Goal: Task Accomplishment & Management: Complete application form

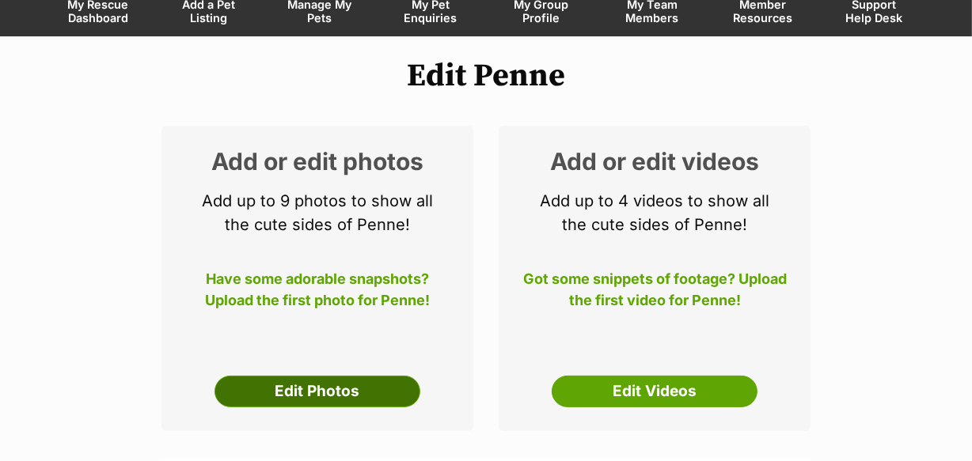
click at [305, 392] on link "Edit Photos" at bounding box center [318, 392] width 206 height 32
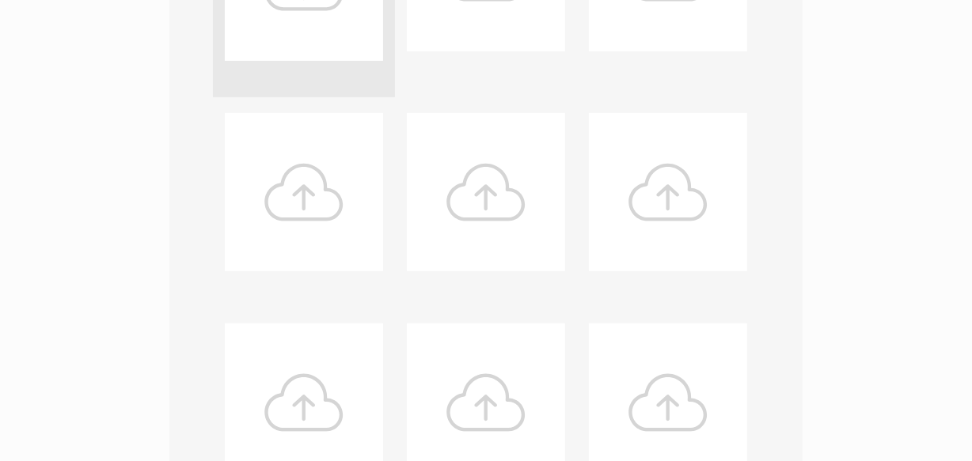
scroll to position [792, 0]
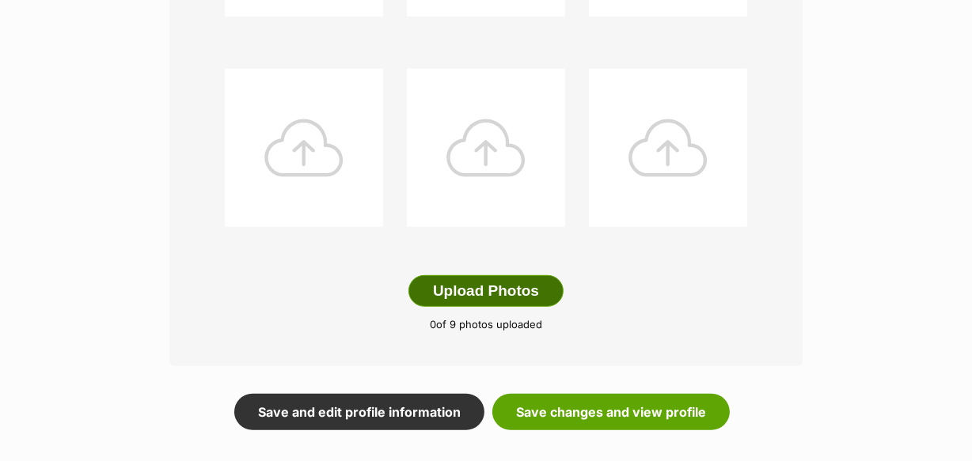
click at [477, 287] on button "Upload Photos" at bounding box center [485, 291] width 155 height 32
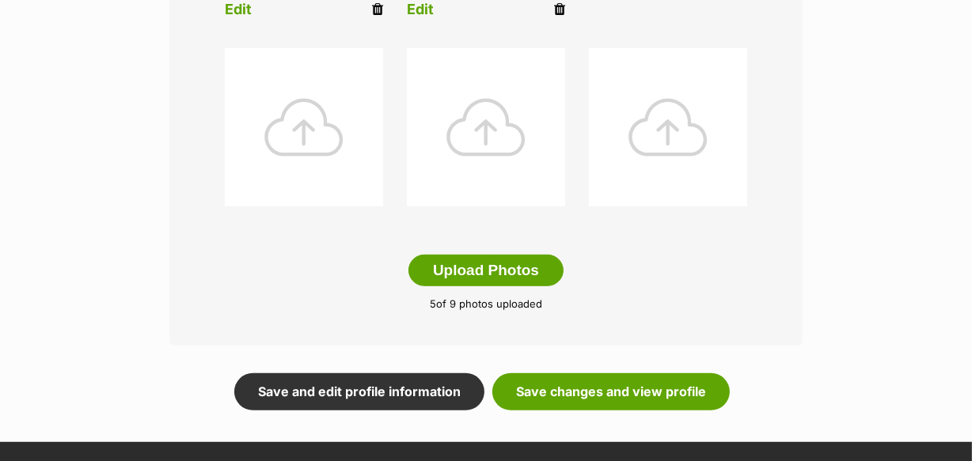
scroll to position [936, 0]
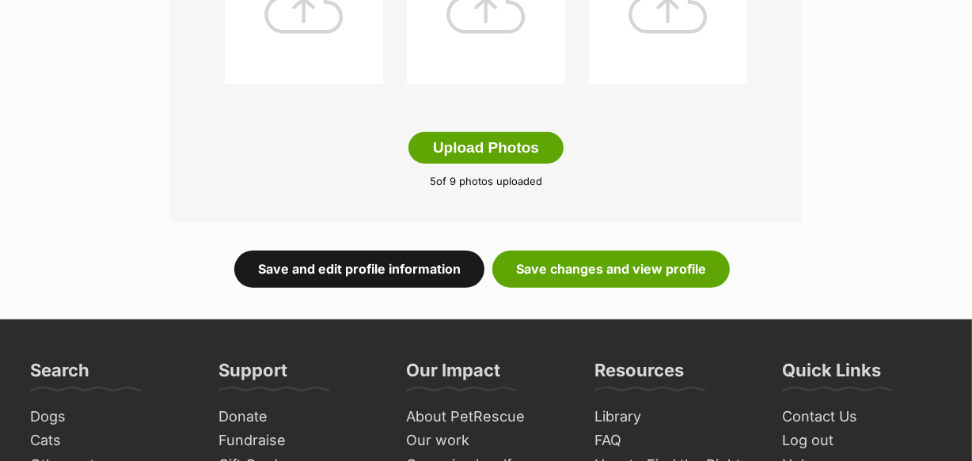
click at [332, 260] on link "Save and edit profile information" at bounding box center [359, 269] width 250 height 36
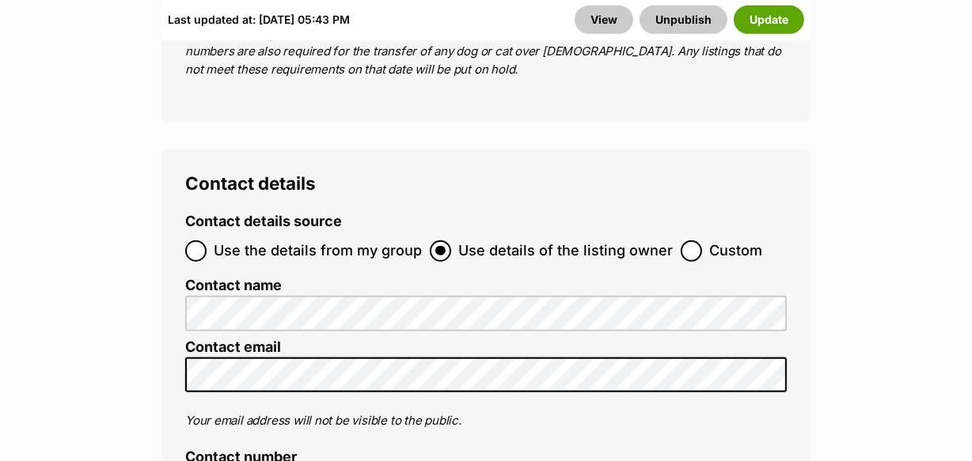
scroll to position [6692, 0]
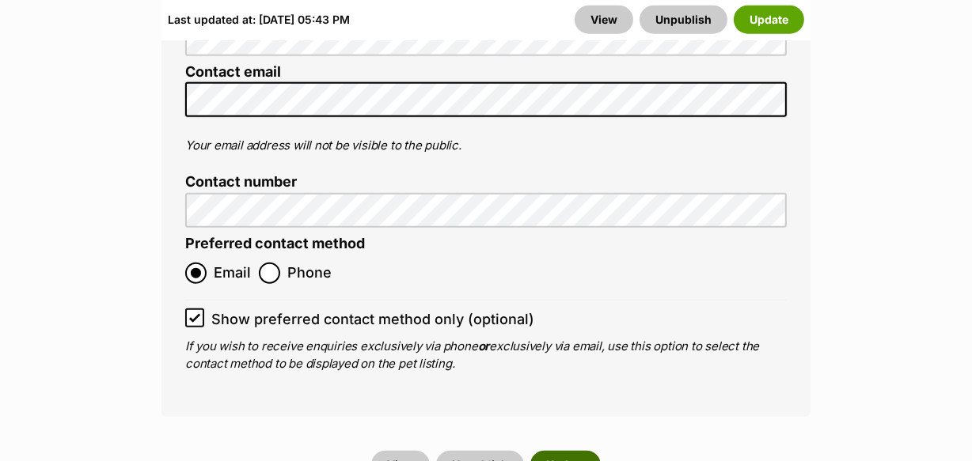
click at [568, 451] on button "Update" at bounding box center [565, 465] width 70 height 28
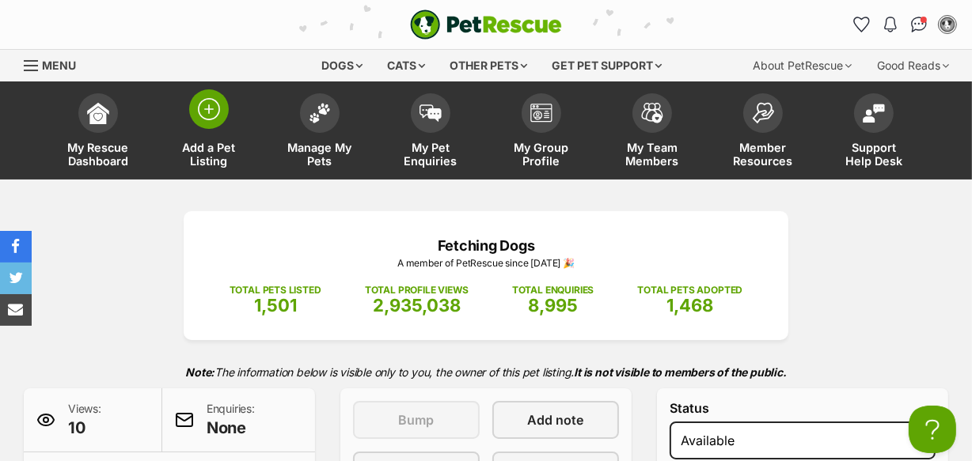
click at [206, 150] on span "Add a Pet Listing" at bounding box center [208, 154] width 71 height 27
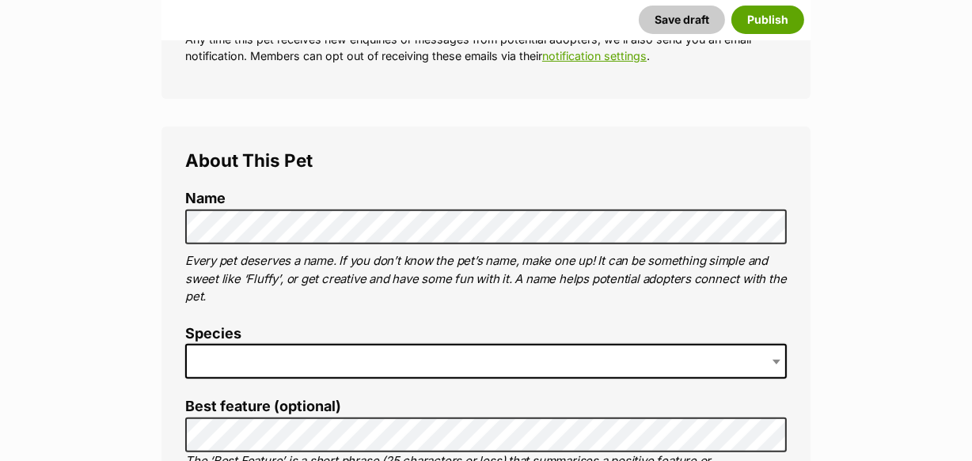
scroll to position [503, 0]
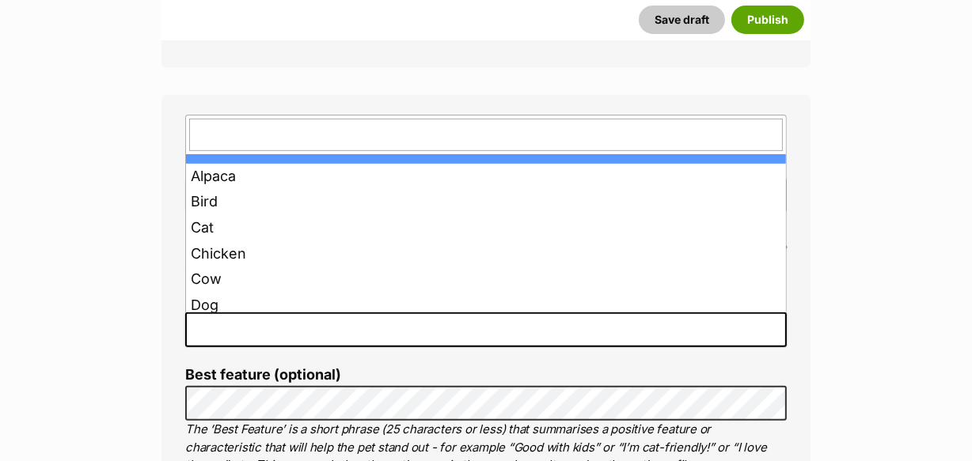
click at [214, 325] on span at bounding box center [486, 330] width 602 height 35
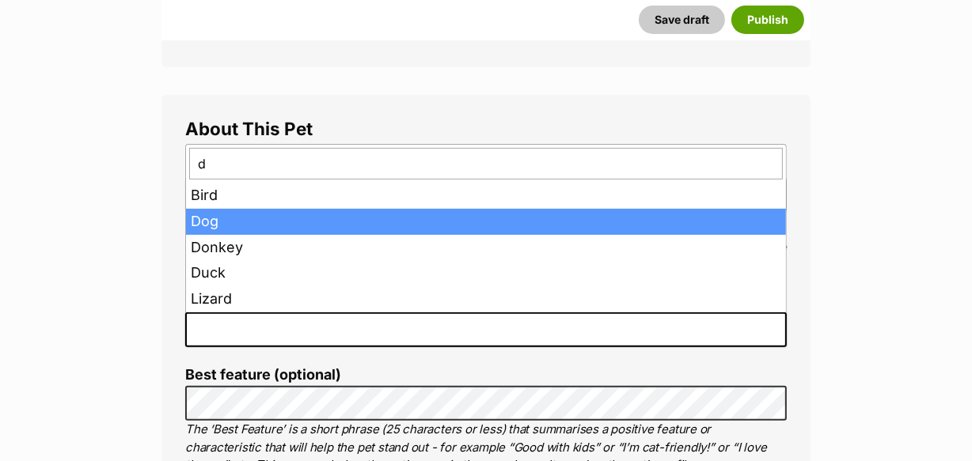
type input "d"
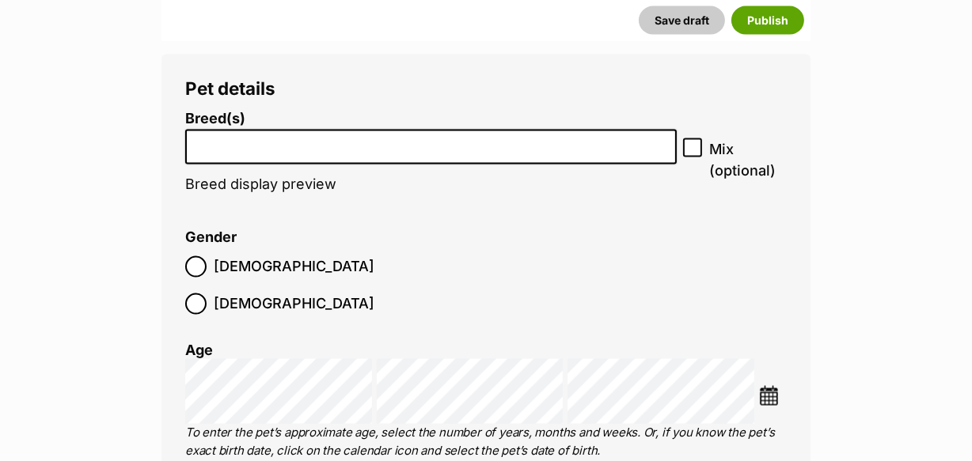
scroll to position [2097, 0]
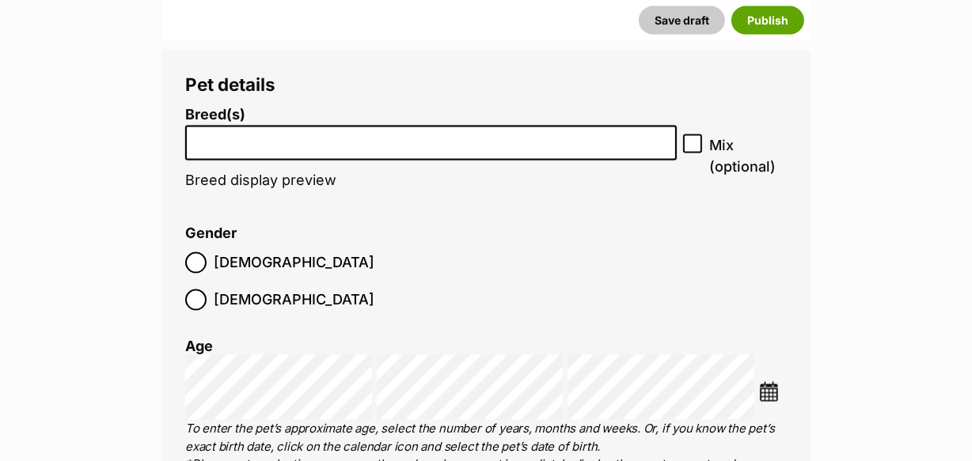
click at [215, 136] on input "search" at bounding box center [431, 139] width 480 height 17
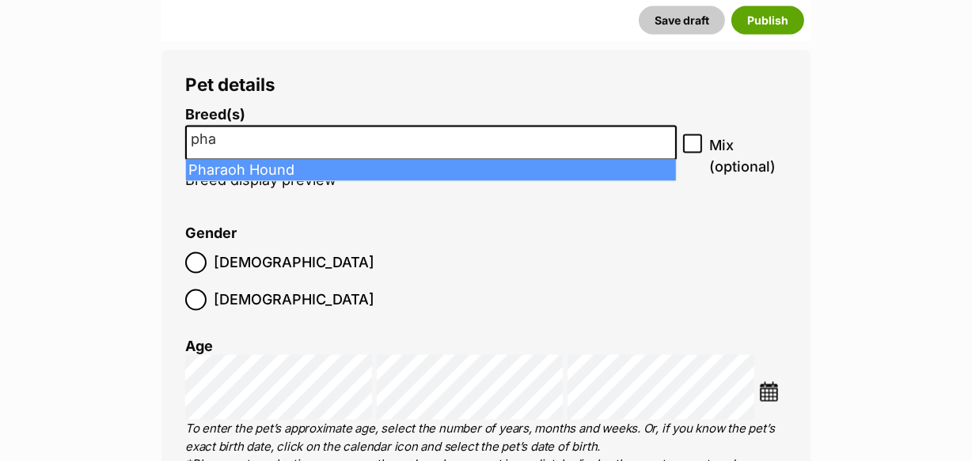
type input "pha"
select select "1877"
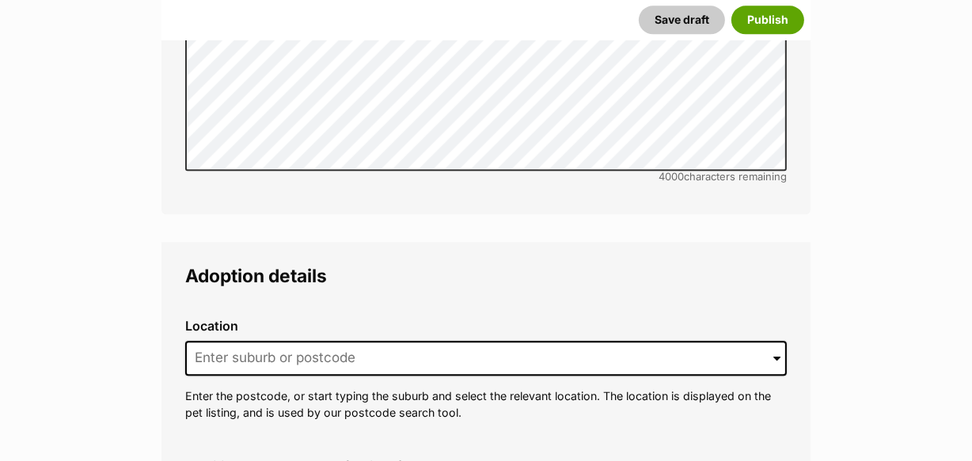
scroll to position [3680, 0]
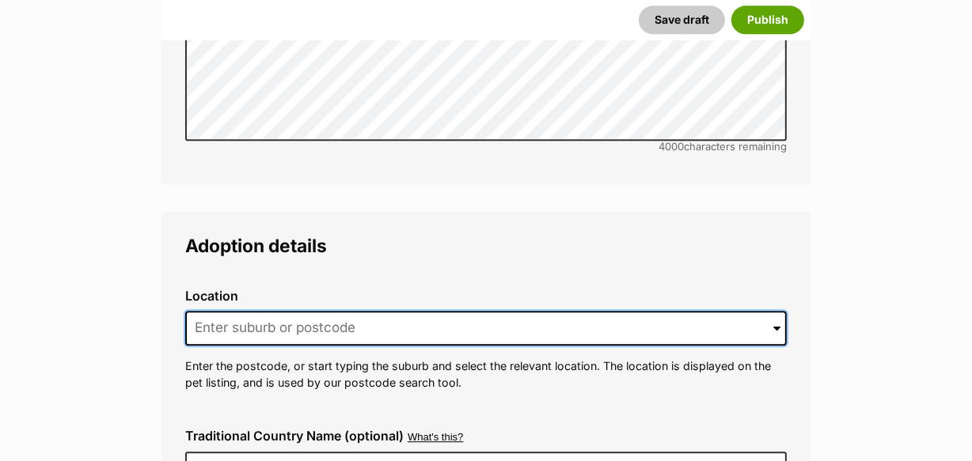
click at [217, 311] on input at bounding box center [486, 328] width 602 height 35
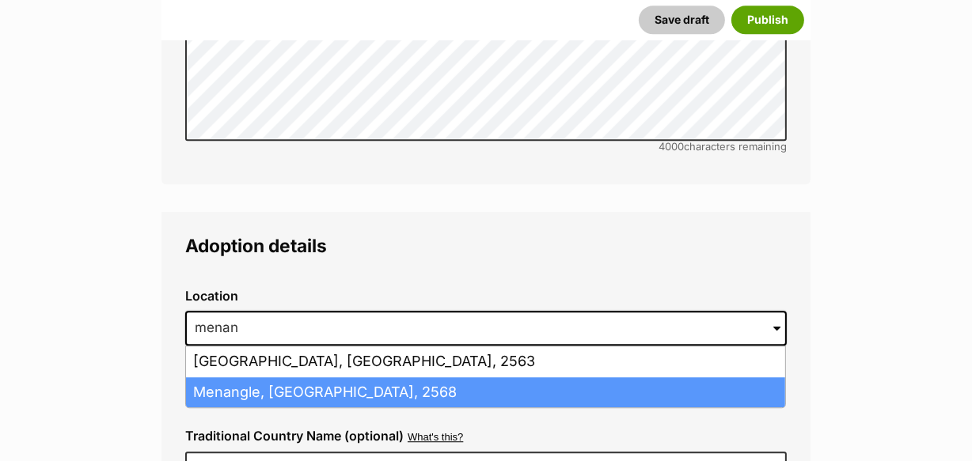
click at [303, 378] on li "Menangle, New South Wales, 2568" at bounding box center [485, 393] width 599 height 31
type input "Menangle, New South Wales, 2568"
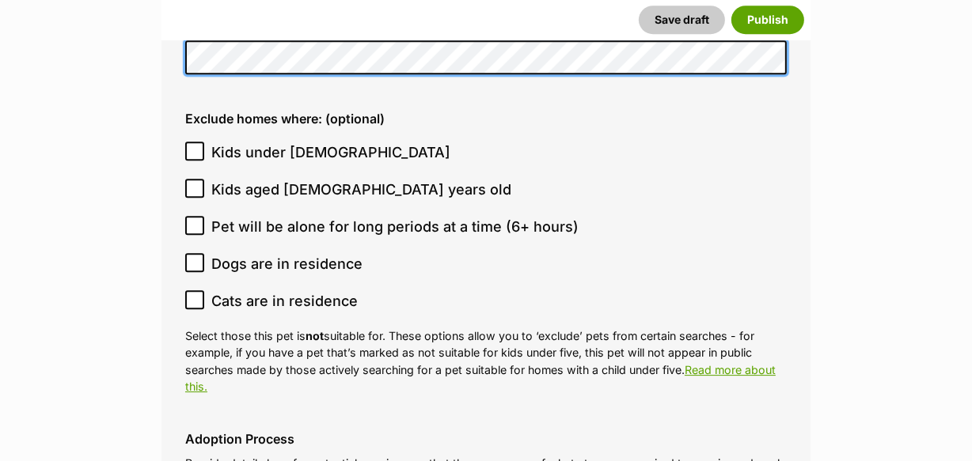
scroll to position [4400, 0]
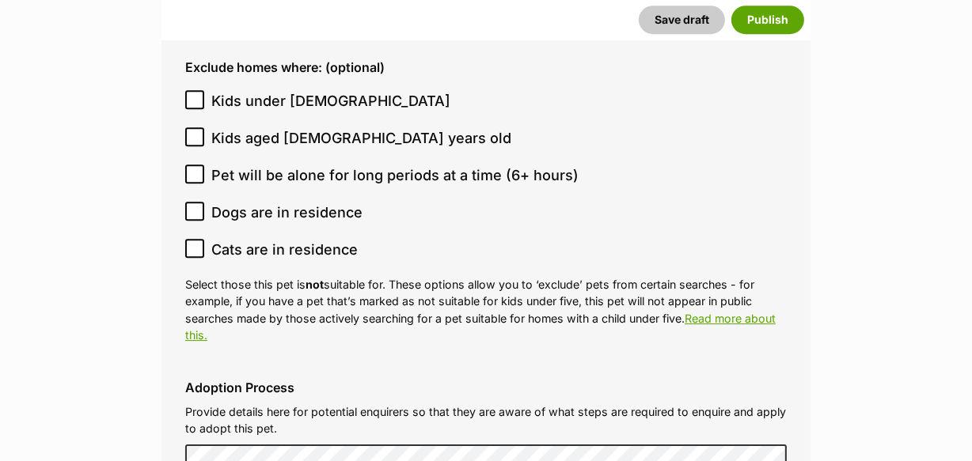
click at [195, 171] on icon at bounding box center [194, 174] width 9 height 7
click at [195, 165] on input "Pet will be alone for long periods at a time (6+ hours)" at bounding box center [194, 174] width 19 height 19
checkbox input "true"
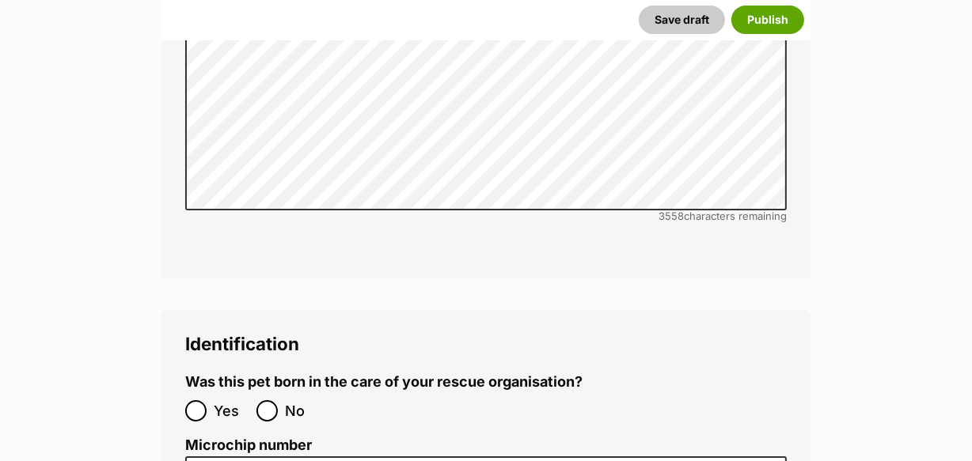
scroll to position [5191, 0]
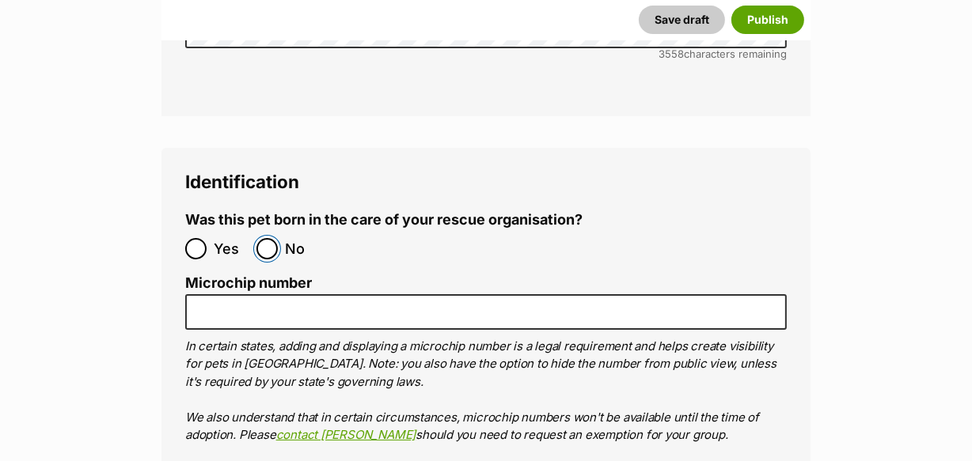
click at [266, 238] on input "No" at bounding box center [266, 248] width 21 height 21
radio input "true"
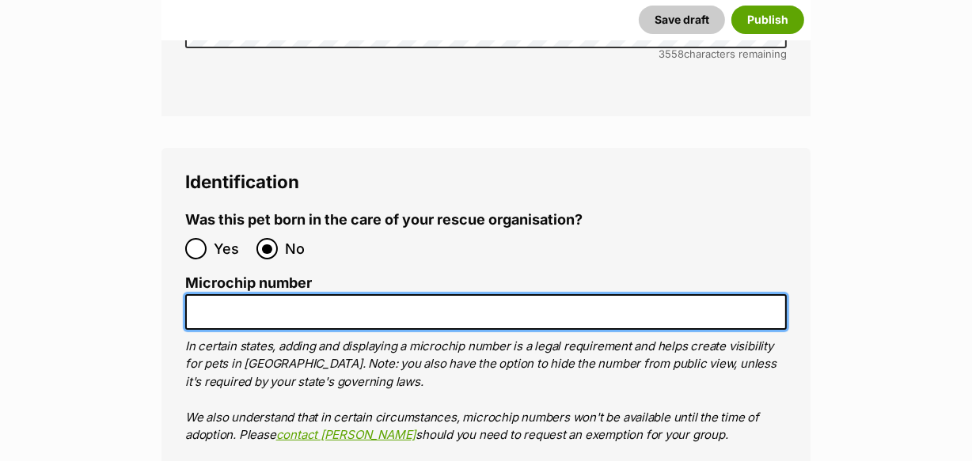
click at [203, 294] on input "Microchip number" at bounding box center [486, 312] width 602 height 36
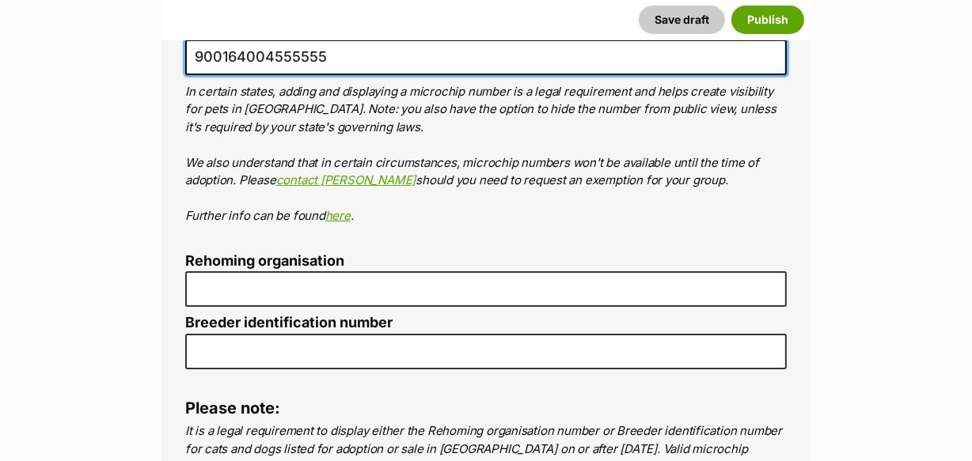
scroll to position [5479, 0]
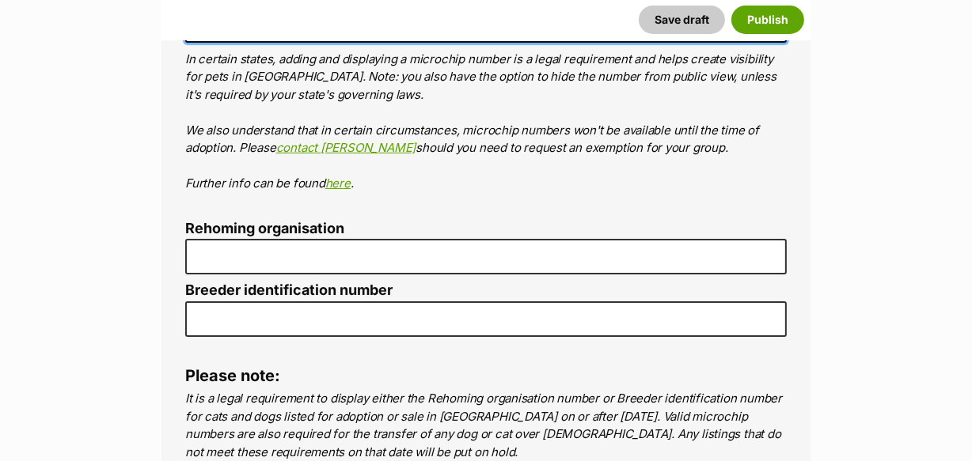
type input "900164004555555"
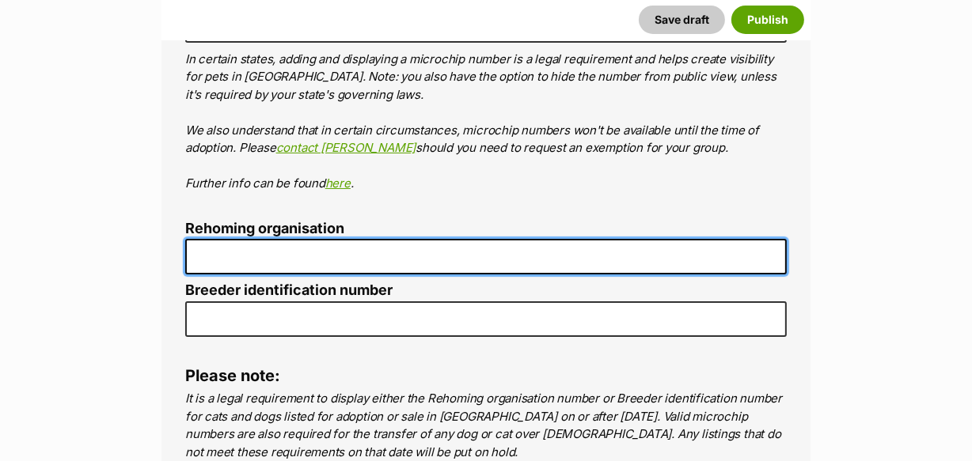
click at [229, 239] on input "Rehoming organisation" at bounding box center [486, 257] width 602 height 36
type input "R251000028"
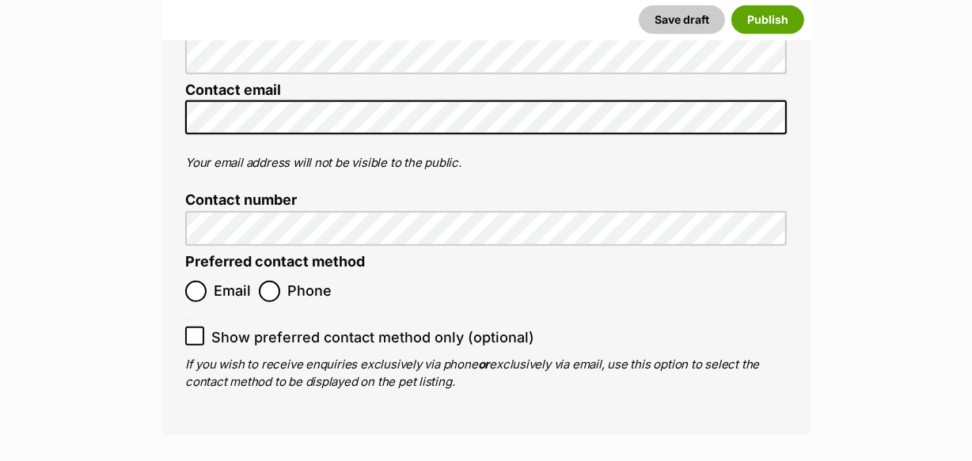
scroll to position [6127, 0]
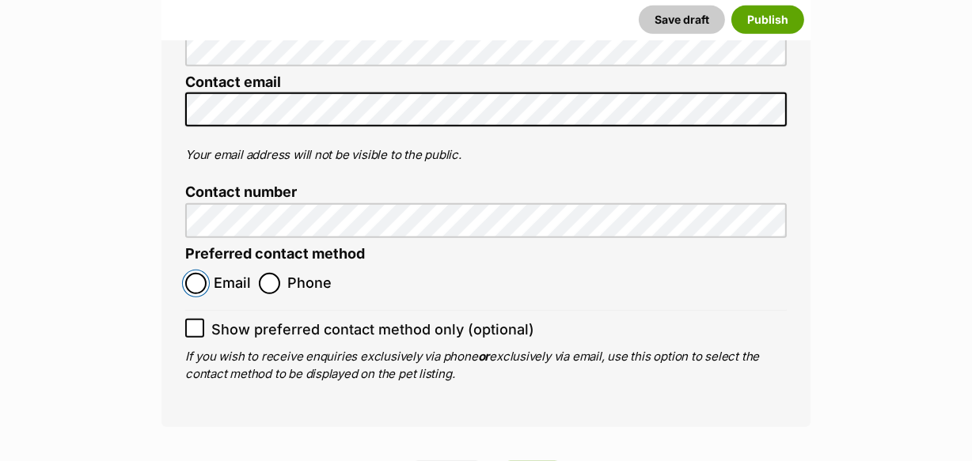
click at [199, 273] on input "Email" at bounding box center [195, 283] width 21 height 21
radio input "true"
click at [199, 323] on icon at bounding box center [194, 328] width 11 height 11
click at [199, 319] on input "Show preferred contact method only (optional)" at bounding box center [194, 328] width 19 height 19
checkbox input "true"
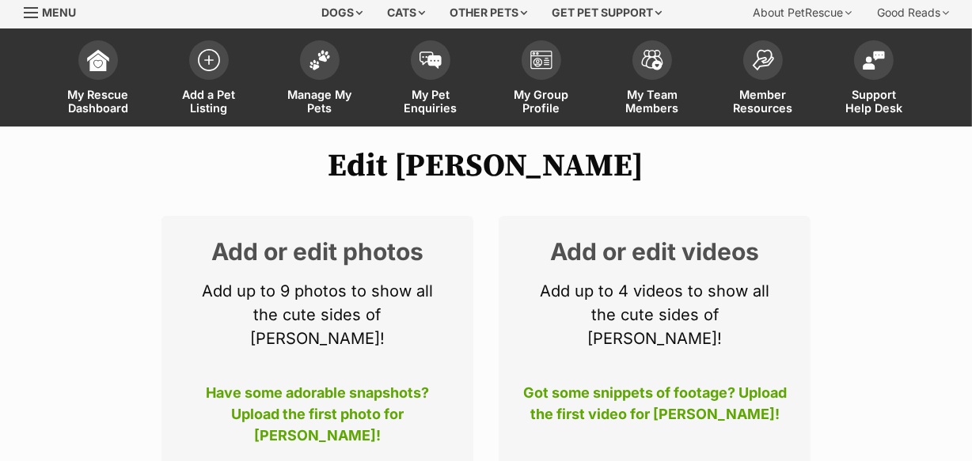
scroll to position [143, 0]
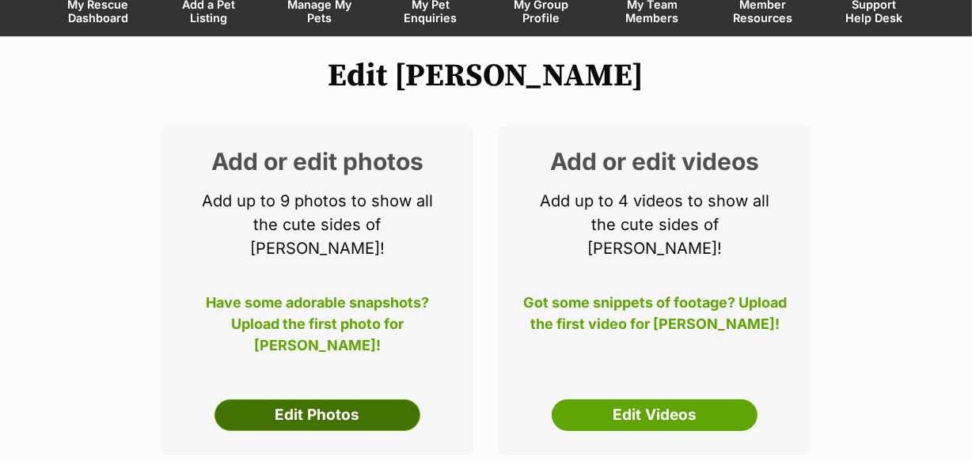
click at [303, 400] on link "Edit Photos" at bounding box center [318, 416] width 206 height 32
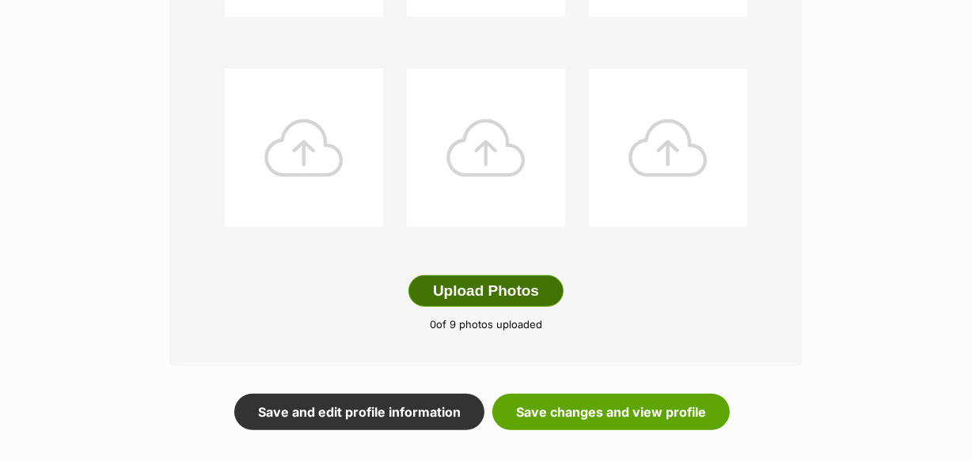
click at [461, 293] on button "Upload Photos" at bounding box center [485, 291] width 155 height 32
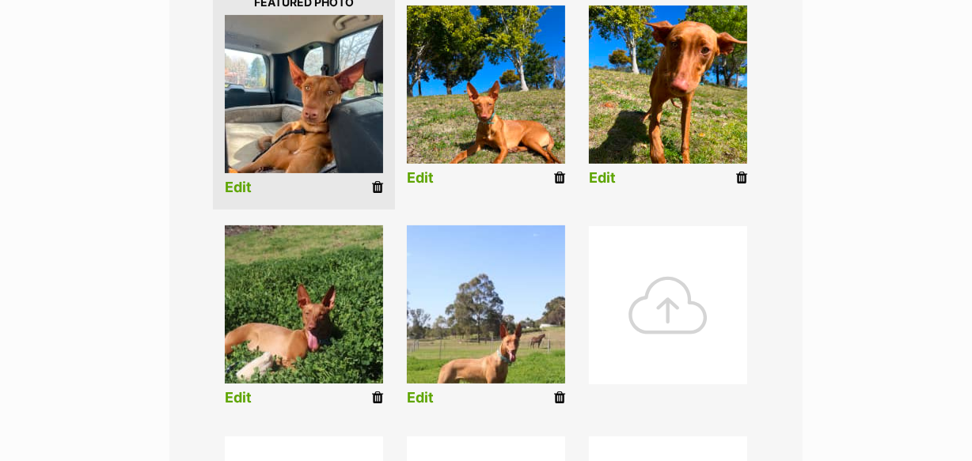
scroll to position [504, 0]
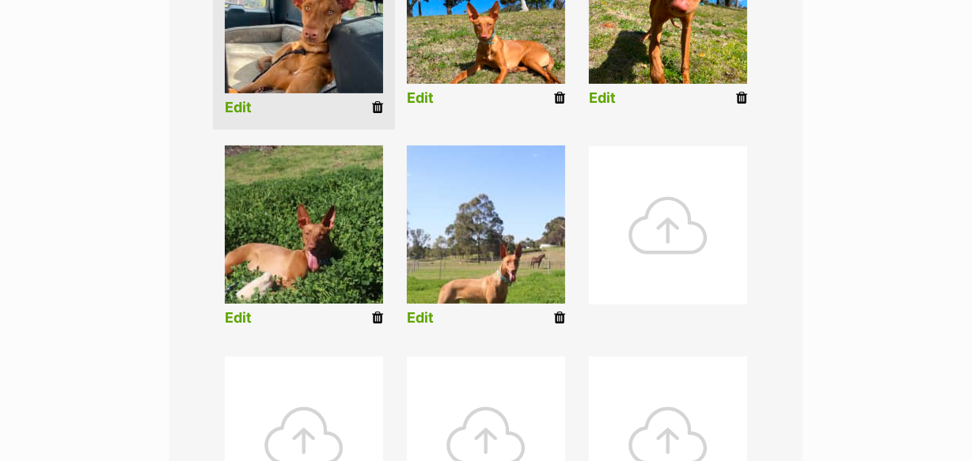
click at [426, 319] on link "Edit" at bounding box center [420, 318] width 27 height 17
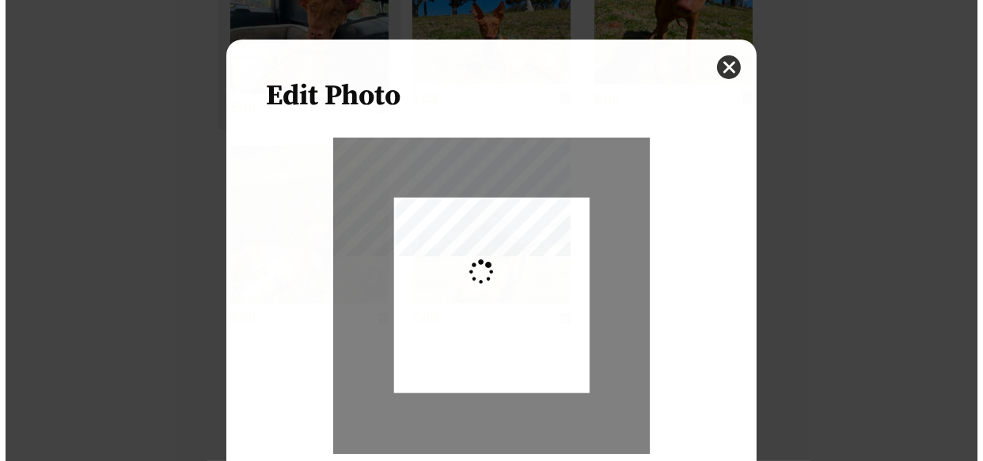
scroll to position [0, 0]
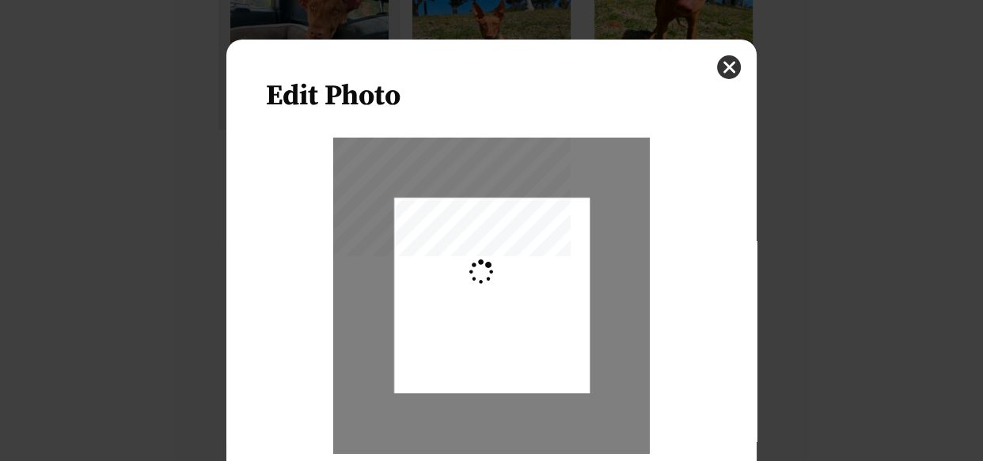
type input "0.2744"
drag, startPoint x: 483, startPoint y: 302, endPoint x: 488, endPoint y: 272, distance: 30.5
click at [488, 272] on div "Dialog Window - Close (Press escape to close)" at bounding box center [492, 266] width 196 height 293
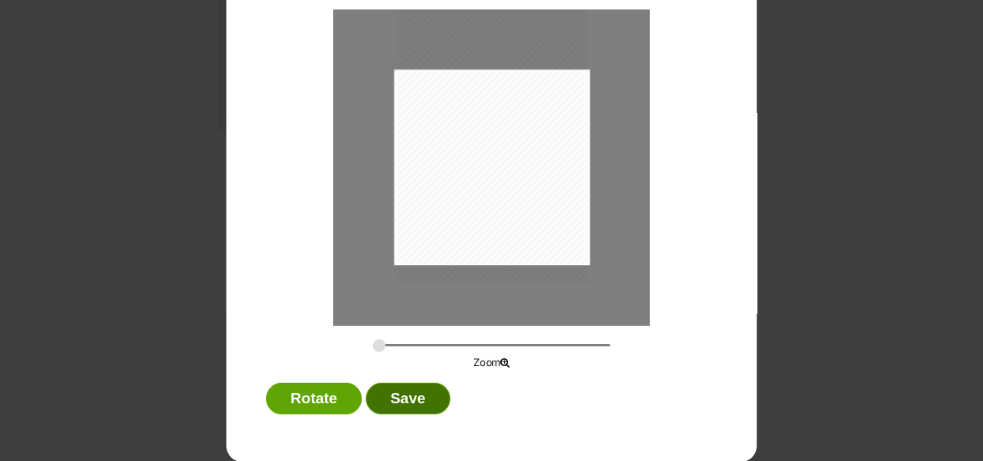
click at [418, 401] on button "Save" at bounding box center [408, 399] width 84 height 32
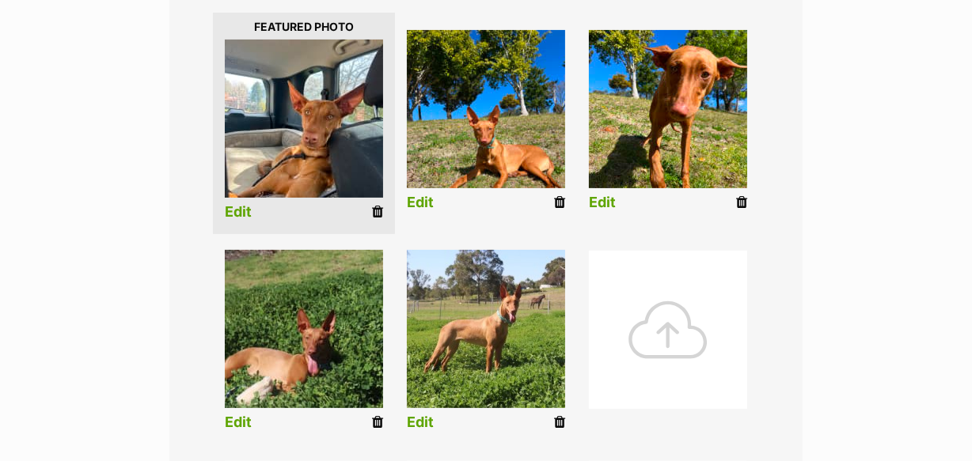
scroll to position [360, 0]
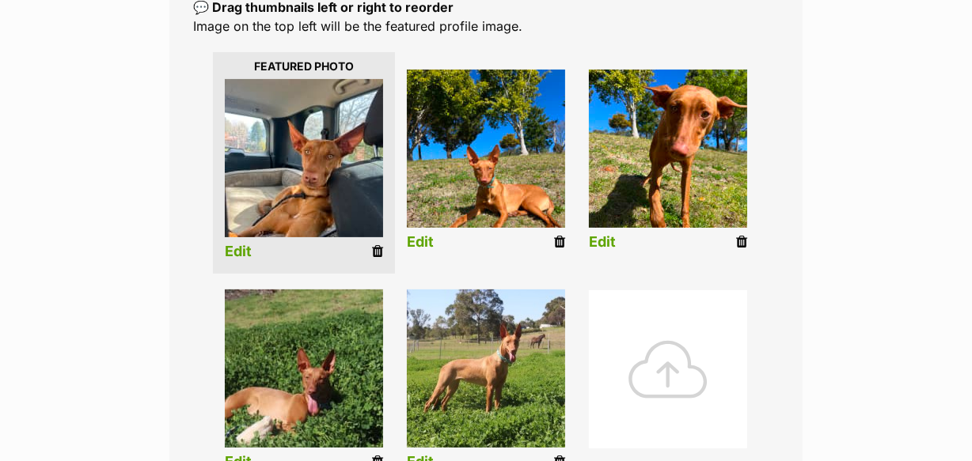
click at [421, 242] on link "Edit" at bounding box center [420, 242] width 27 height 17
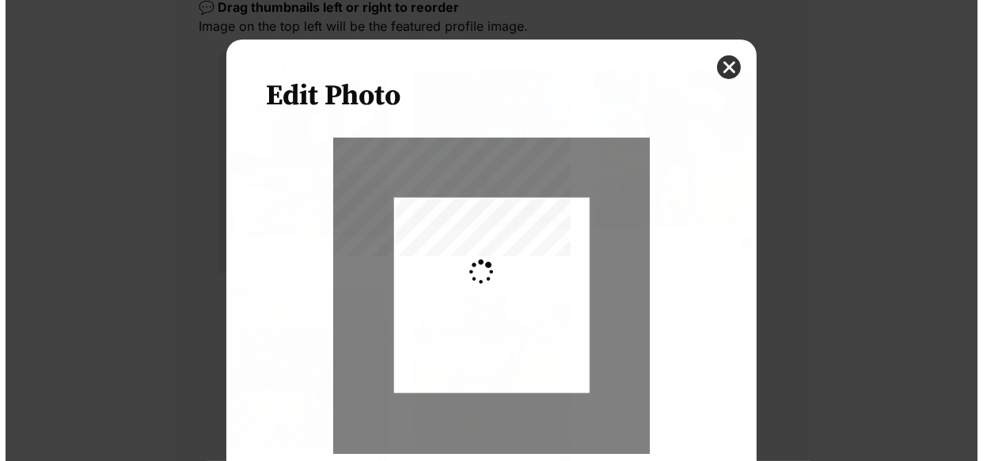
scroll to position [0, 0]
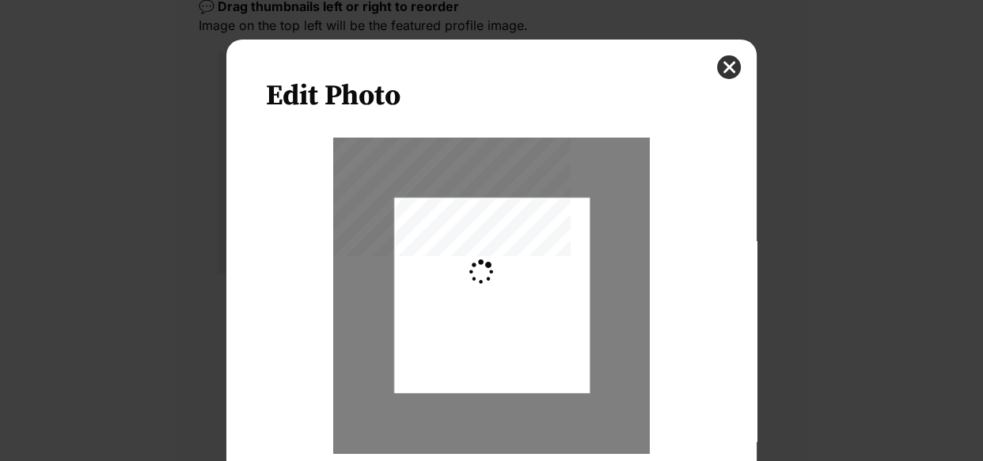
type input "0.2744"
drag, startPoint x: 502, startPoint y: 302, endPoint x: 507, endPoint y: 281, distance: 21.9
click at [507, 281] on div "Dialog Window - Close (Press escape to close)" at bounding box center [492, 274] width 196 height 260
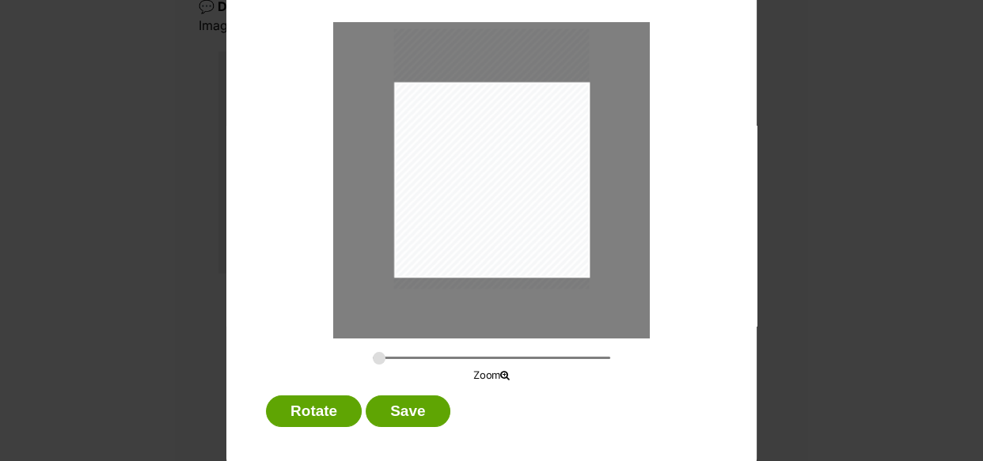
scroll to position [128, 0]
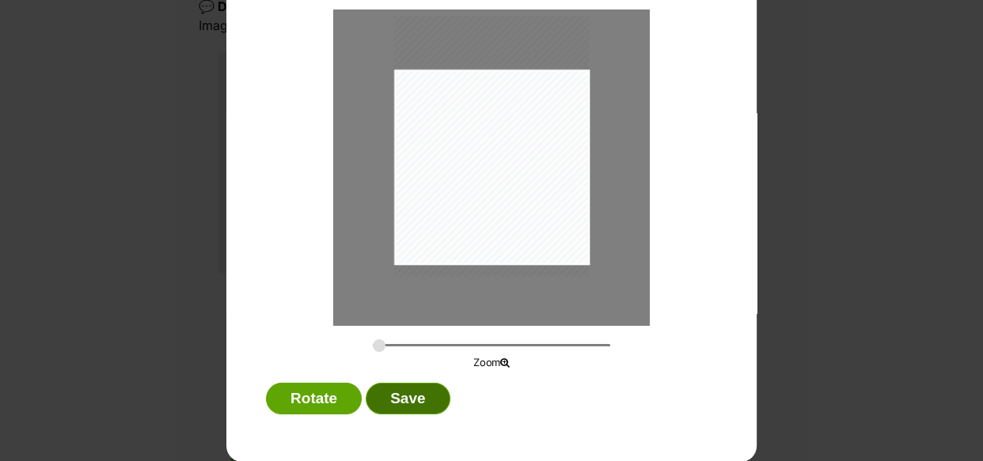
click at [398, 400] on button "Save" at bounding box center [408, 399] width 84 height 32
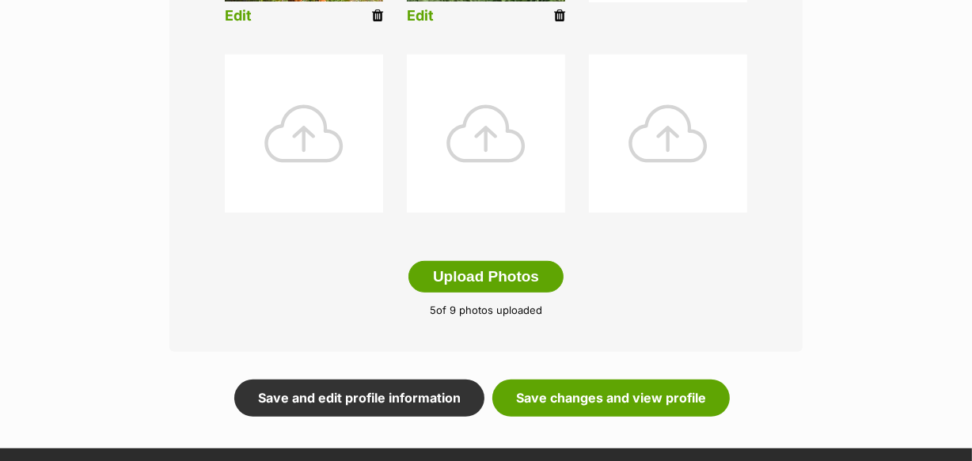
scroll to position [864, 0]
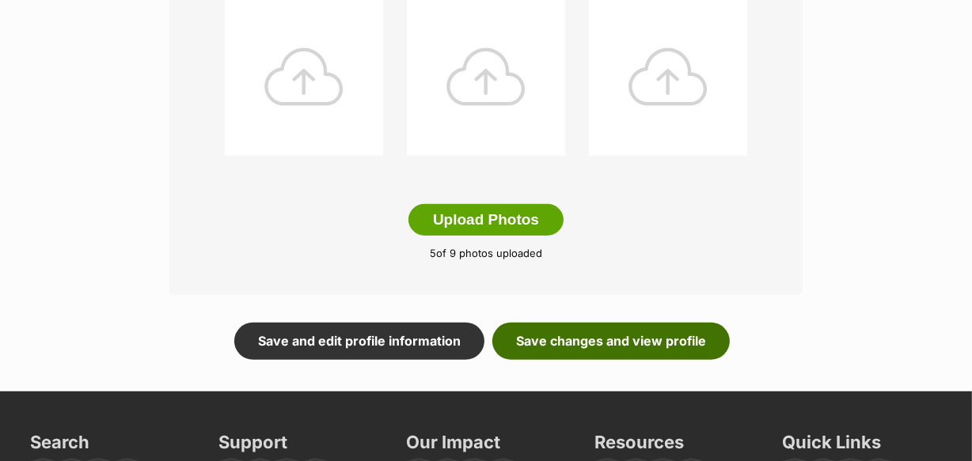
click at [600, 349] on link "Save changes and view profile" at bounding box center [610, 341] width 237 height 36
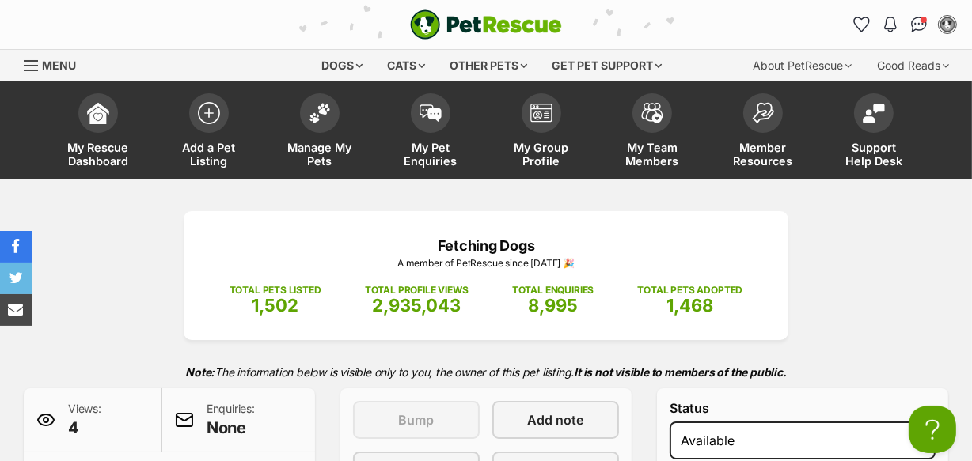
click at [30, 65] on span "Menu" at bounding box center [31, 66] width 14 height 2
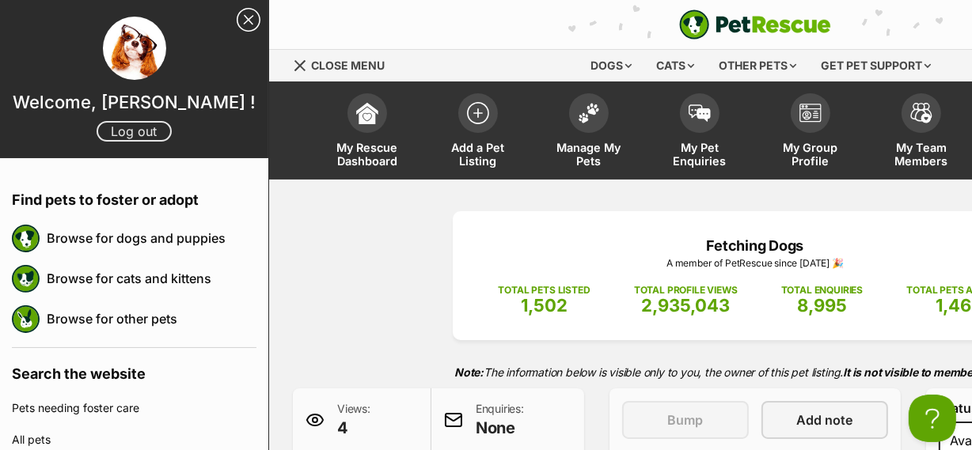
click at [120, 130] on link "Log out" at bounding box center [134, 131] width 75 height 21
